Goal: Find specific page/section: Find specific page/section

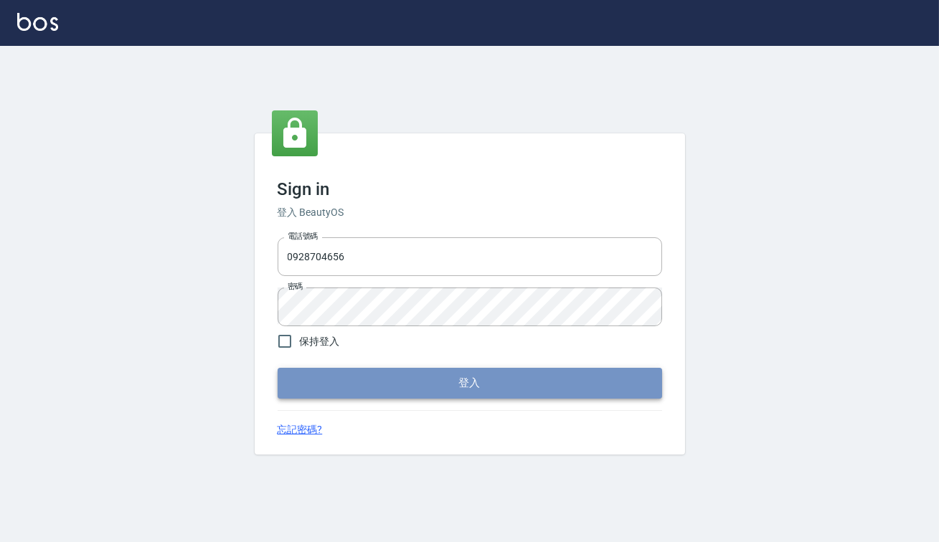
click at [423, 384] on button "登入" at bounding box center [469, 383] width 384 height 30
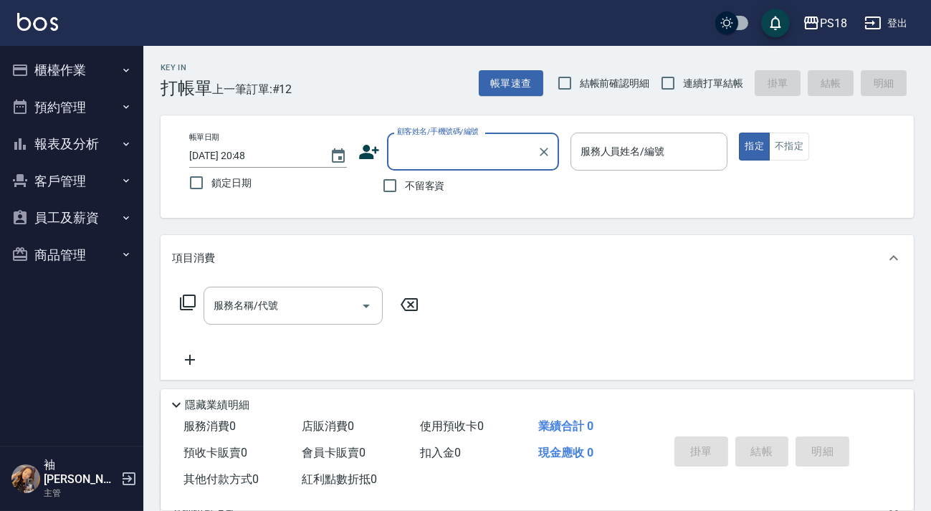
click at [42, 143] on button "報表及分析" at bounding box center [72, 143] width 132 height 37
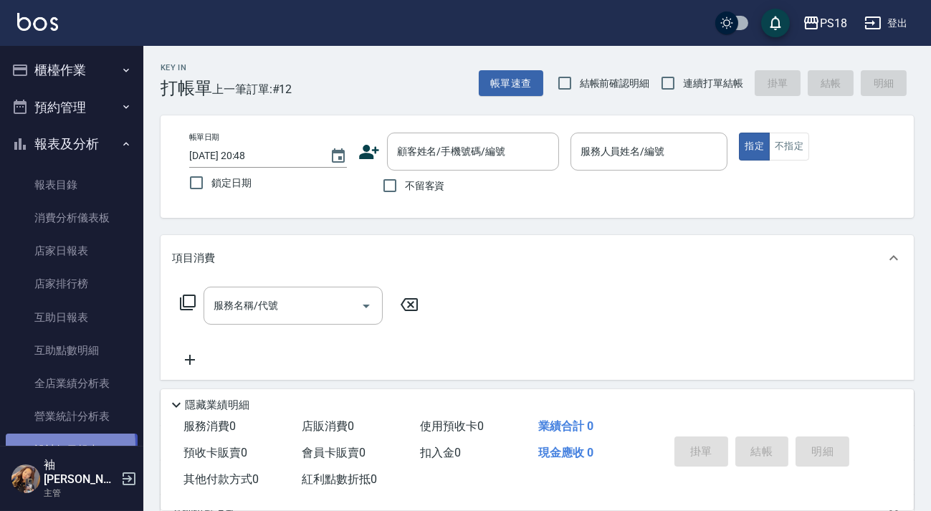
click at [68, 444] on link "設計師日報表" at bounding box center [72, 450] width 132 height 33
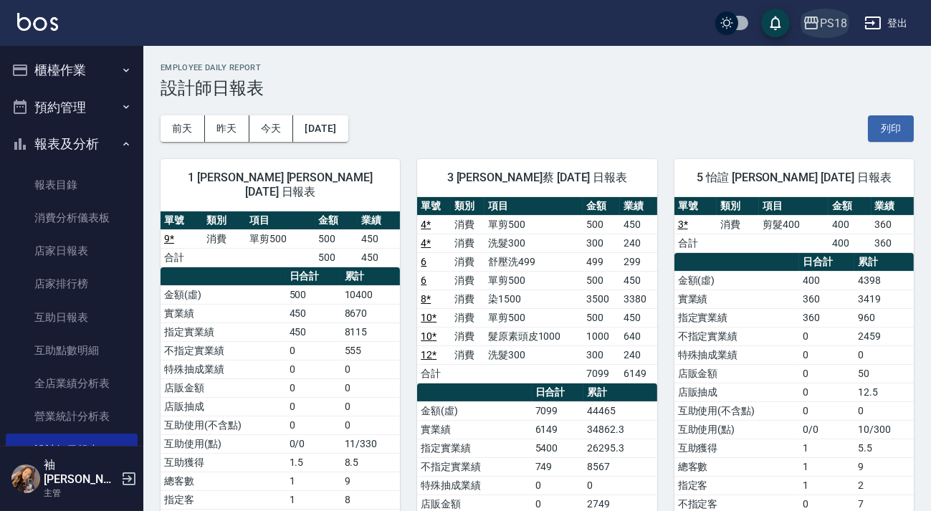
click at [818, 16] on icon "button" at bounding box center [811, 22] width 17 height 17
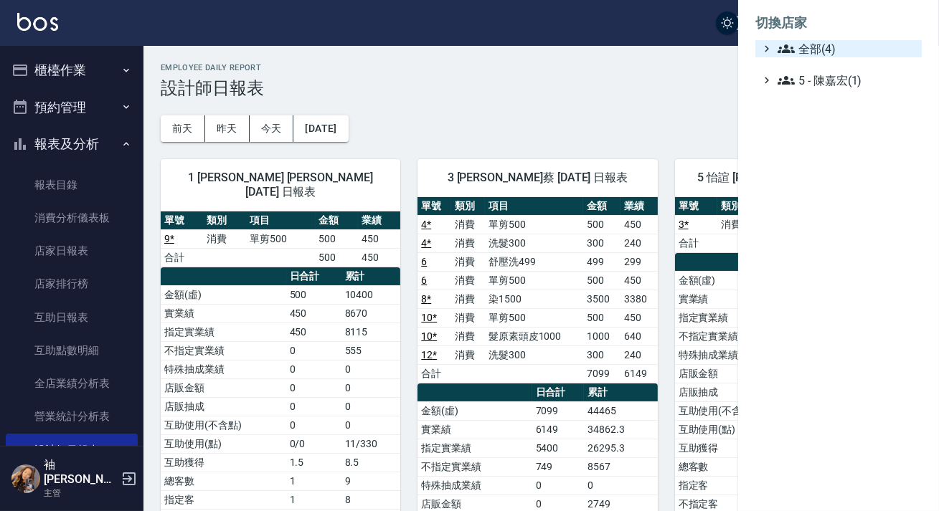
click at [804, 49] on span "全部(4)" at bounding box center [846, 48] width 138 height 17
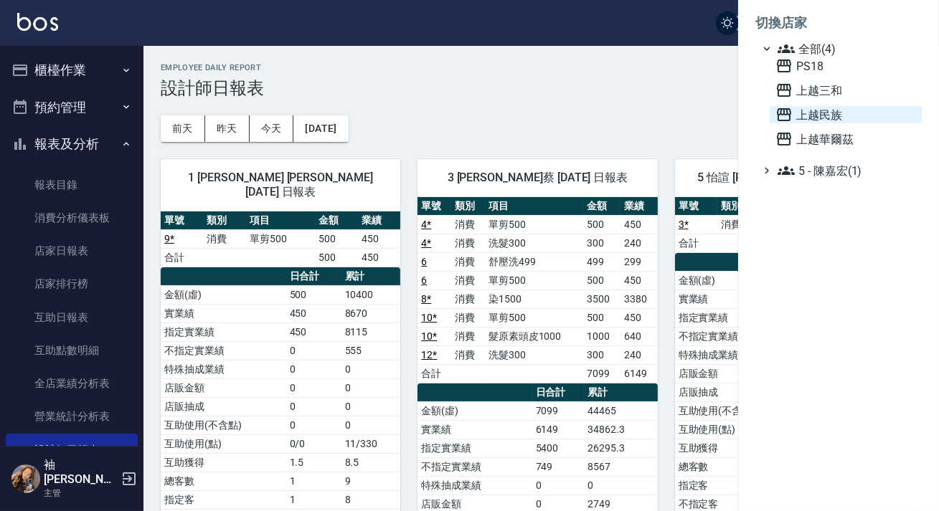
click at [821, 120] on span "上越民族" at bounding box center [845, 114] width 141 height 17
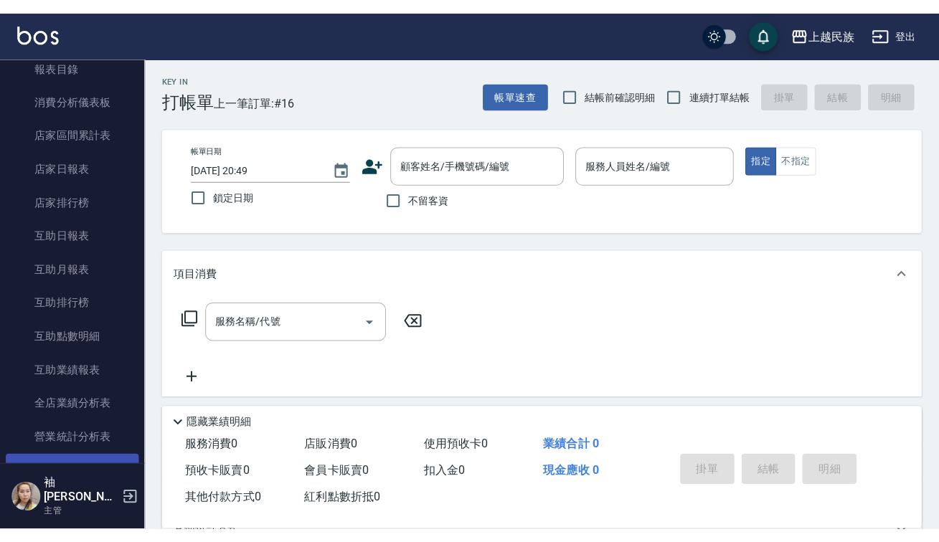
scroll to position [260, 0]
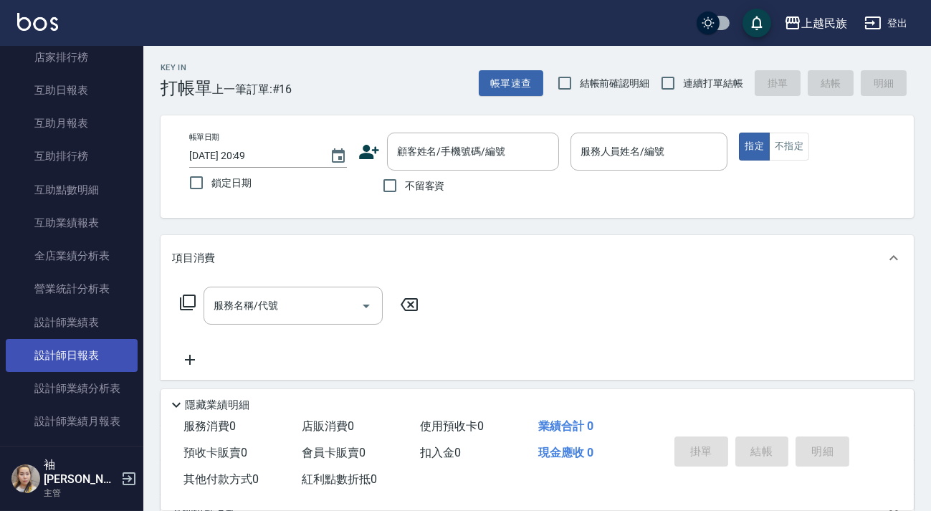
click at [77, 344] on link "設計師日報表" at bounding box center [72, 355] width 132 height 33
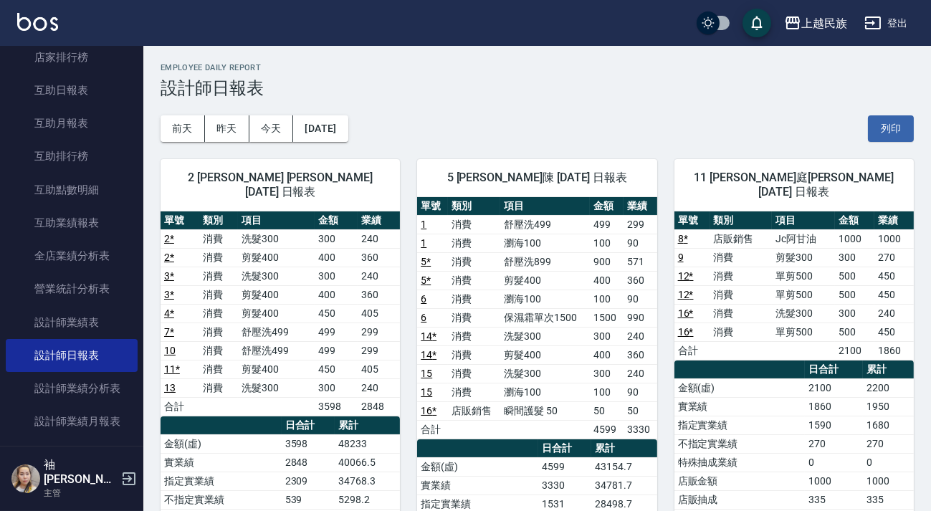
click at [894, 24] on button "登出" at bounding box center [886, 23] width 55 height 27
